Goal: Task Accomplishment & Management: Manage account settings

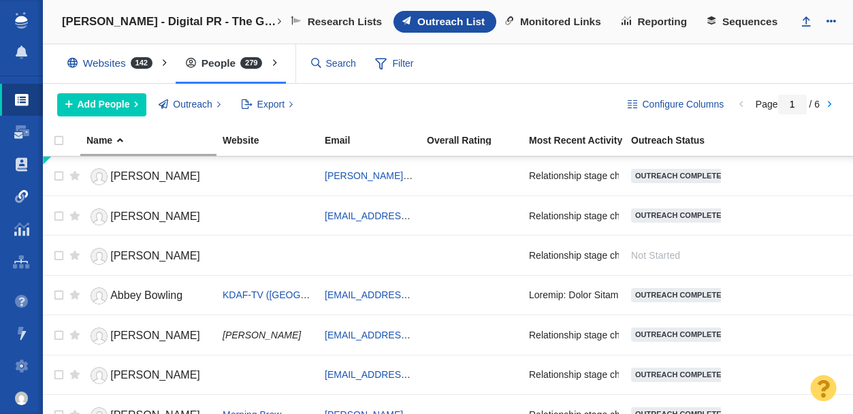
click at [17, 200] on span at bounding box center [22, 197] width 14 height 14
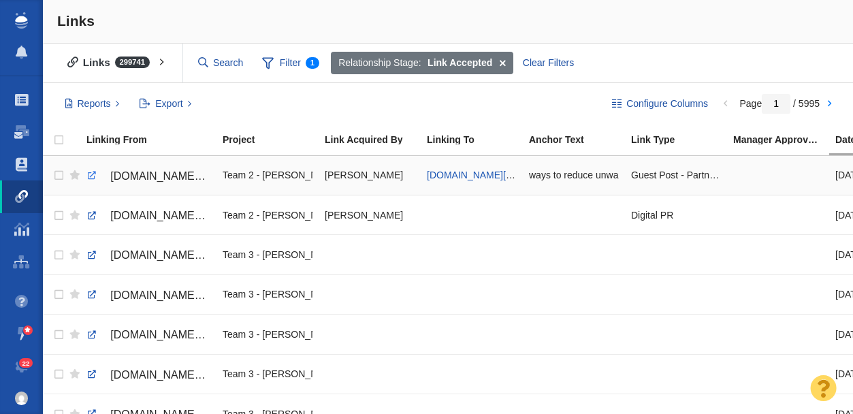
click at [90, 175] on link at bounding box center [92, 176] width 12 height 12
checkbox input "true"
click at [54, 176] on input "checkbox" at bounding box center [57, 176] width 20 height 30
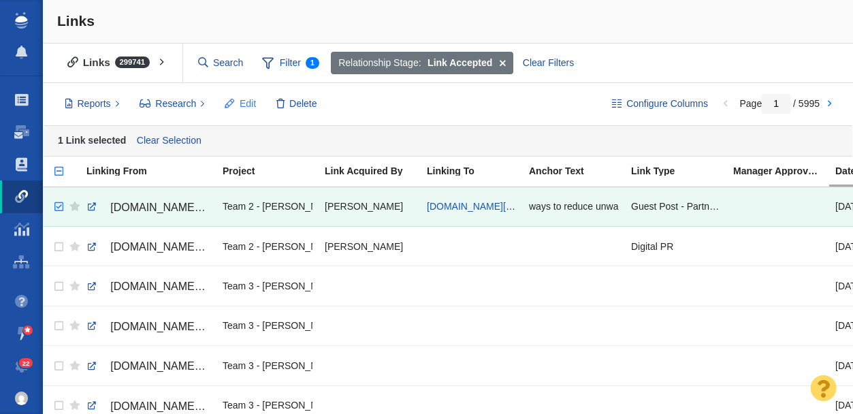
click at [240, 98] on span "Edit" at bounding box center [248, 104] width 16 height 14
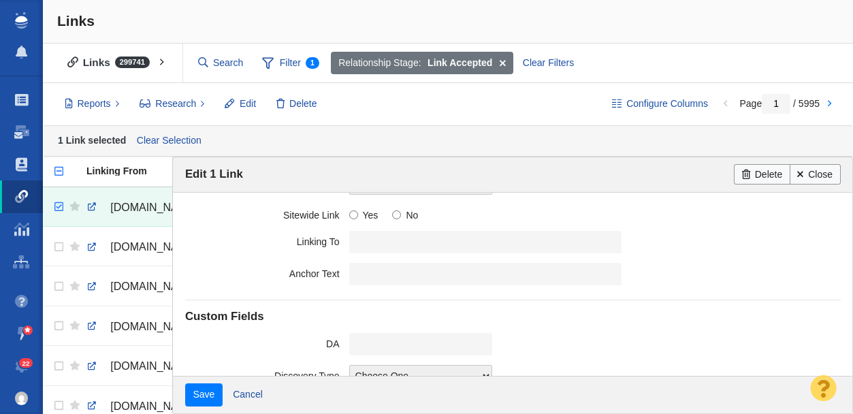
scroll to position [377, 0]
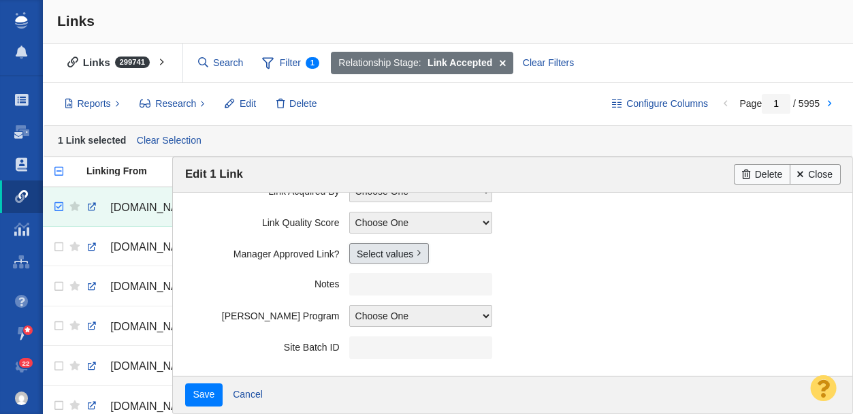
click at [393, 257] on link "Select values" at bounding box center [389, 253] width 80 height 20
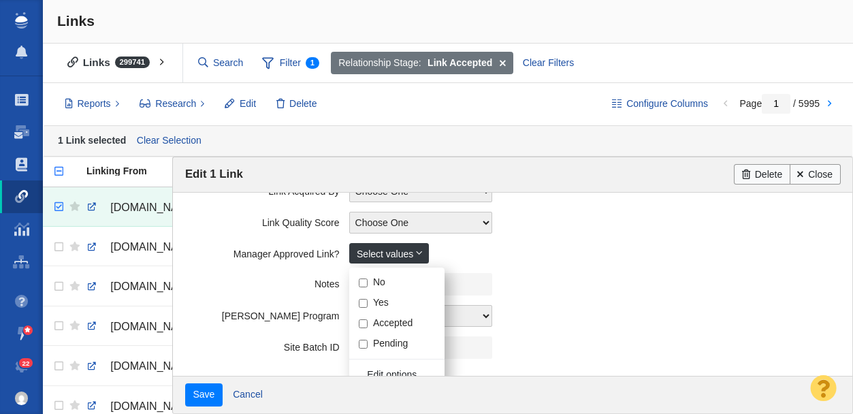
click at [364, 303] on input "Yes" at bounding box center [363, 303] width 9 height 9
checkbox input "true"
click at [197, 232] on field "Link Quality Score Choose One 1 2 3 4 5 N/A ----------- Edit options..." at bounding box center [513, 222] width 656 height 31
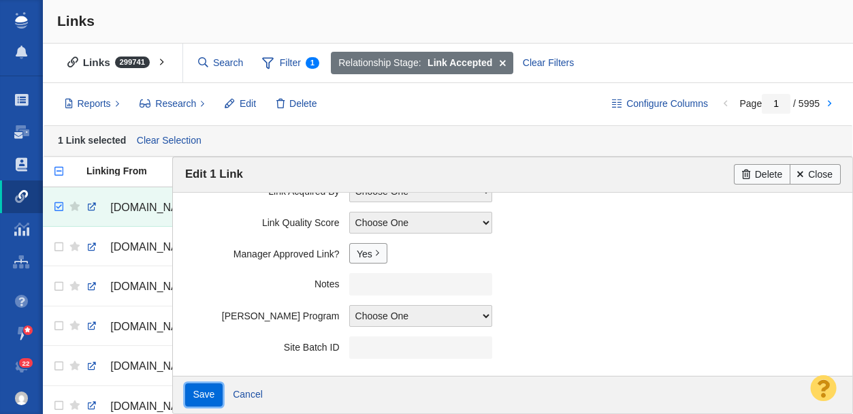
click at [204, 395] on input "Save" at bounding box center [203, 394] width 37 height 23
